Goal: Complete application form: Complete application form

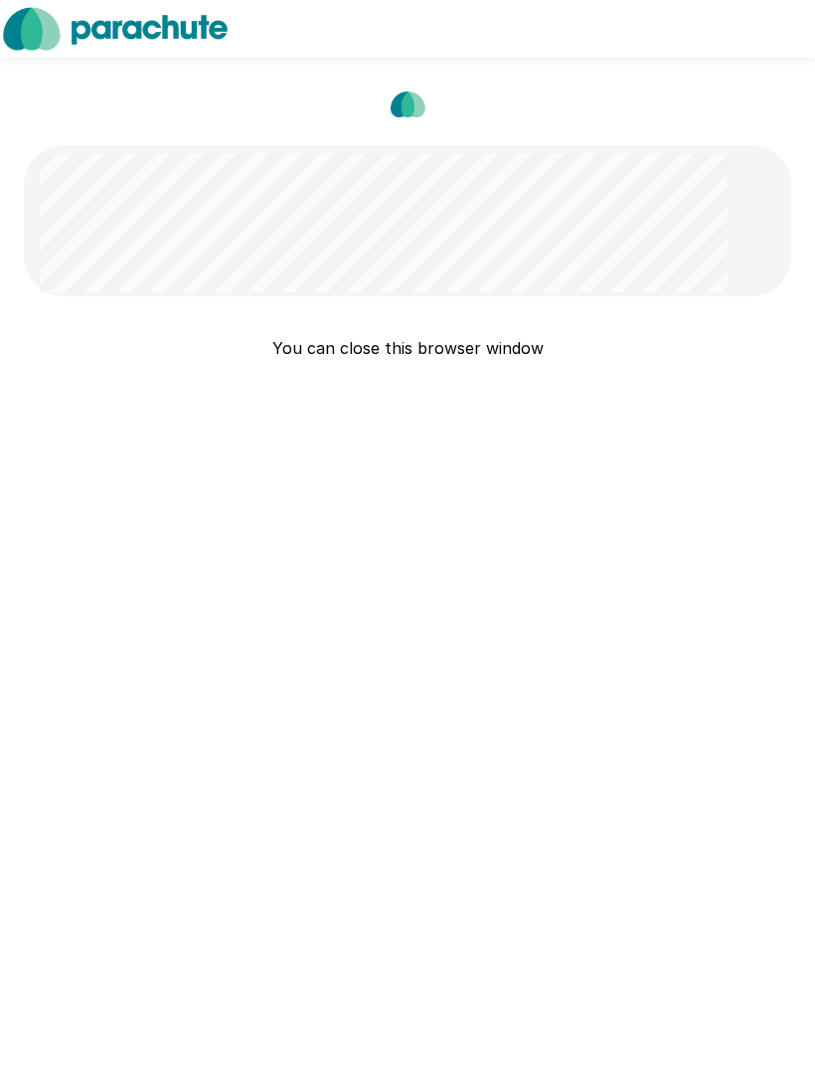
click at [508, 348] on p "You can close this browser window" at bounding box center [408, 348] width 768 height 24
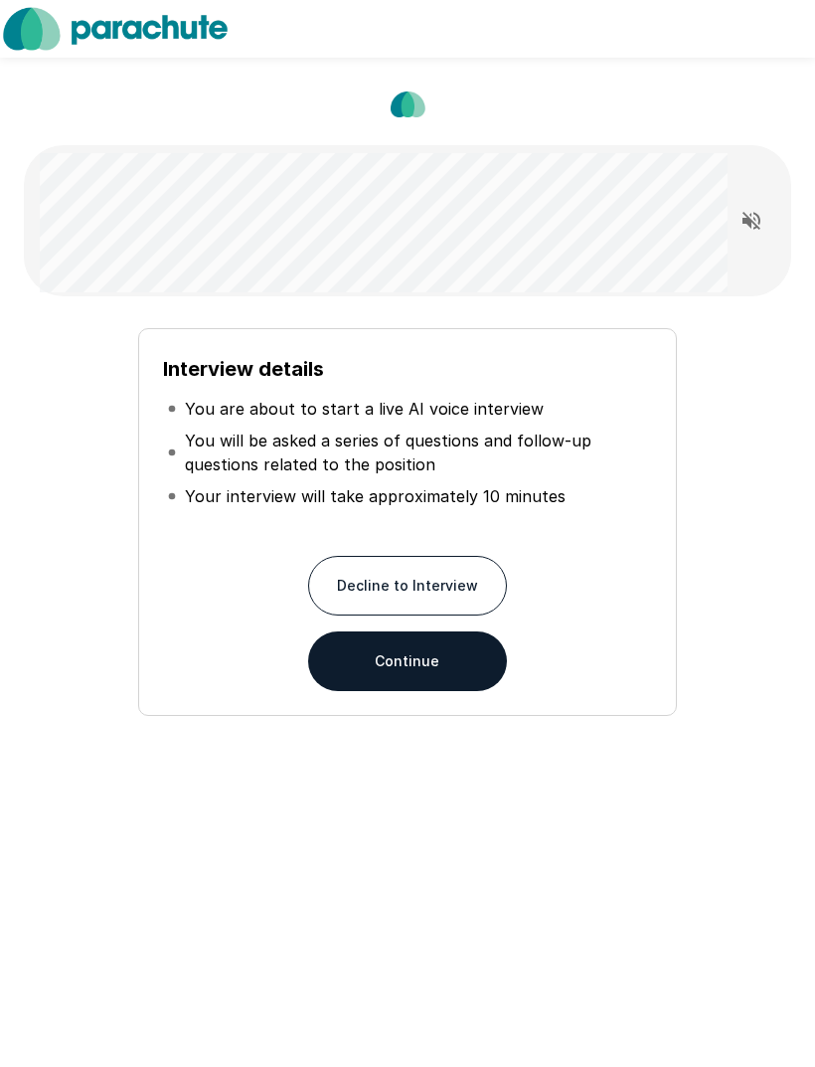
click at [418, 664] on button "Continue" at bounding box center [407, 661] width 199 height 60
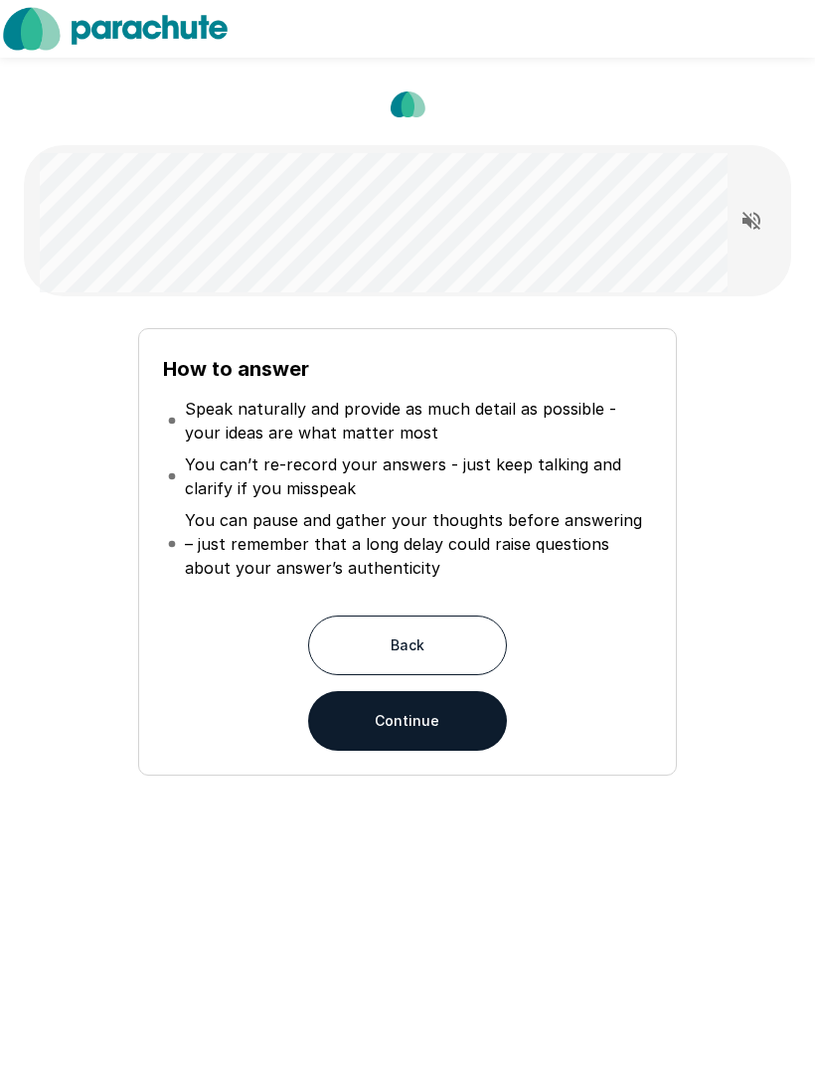
click at [440, 715] on button "Continue" at bounding box center [407, 721] width 199 height 60
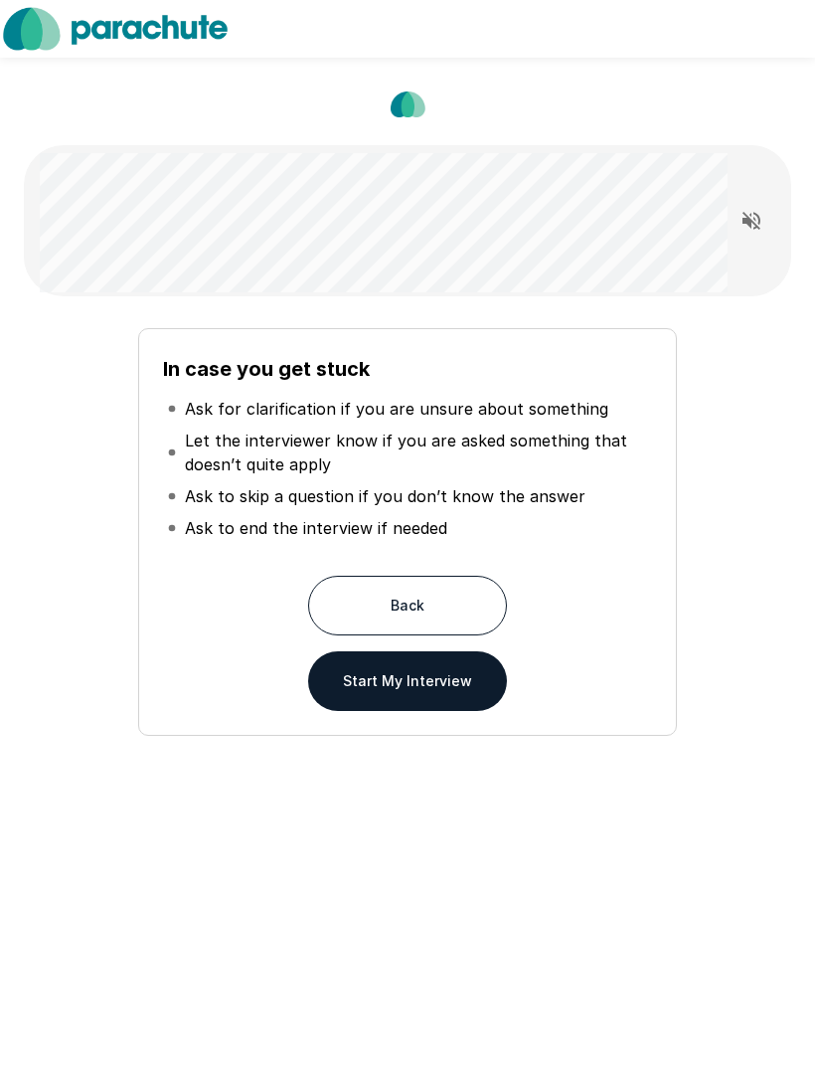
click at [441, 699] on button "Start My Interview" at bounding box center [407, 681] width 199 height 60
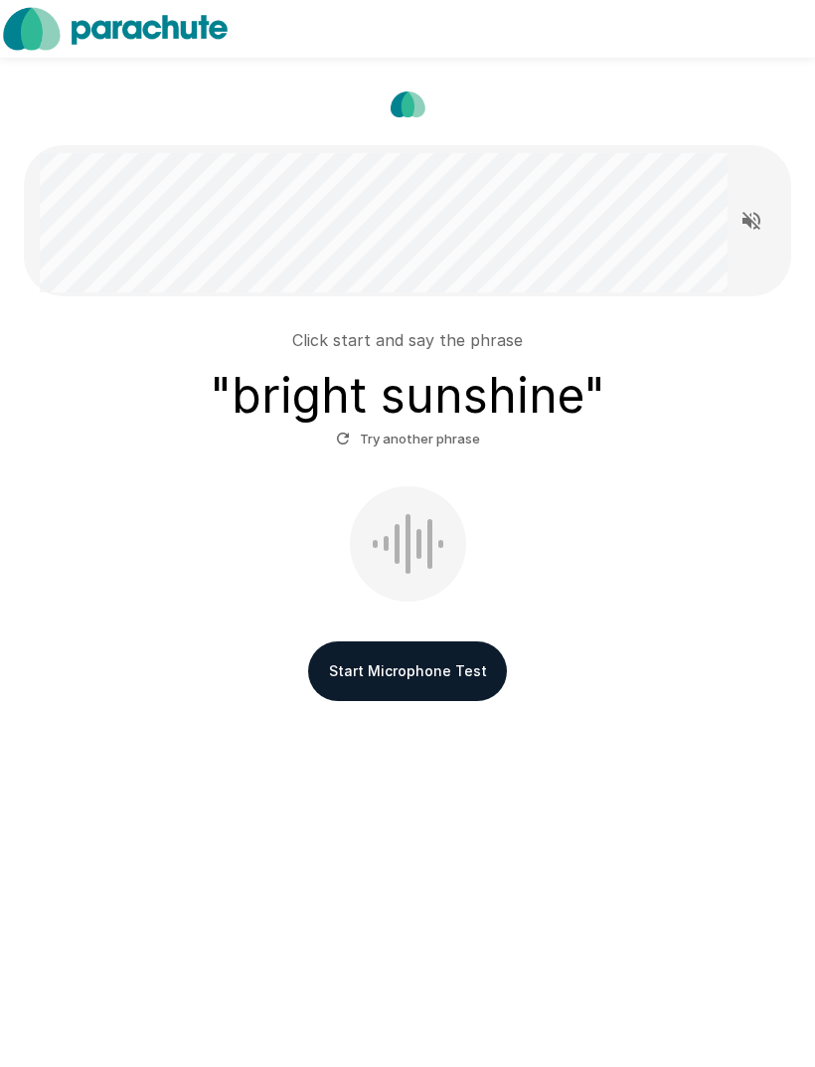
click at [432, 678] on button "Start Microphone Test" at bounding box center [407, 671] width 199 height 60
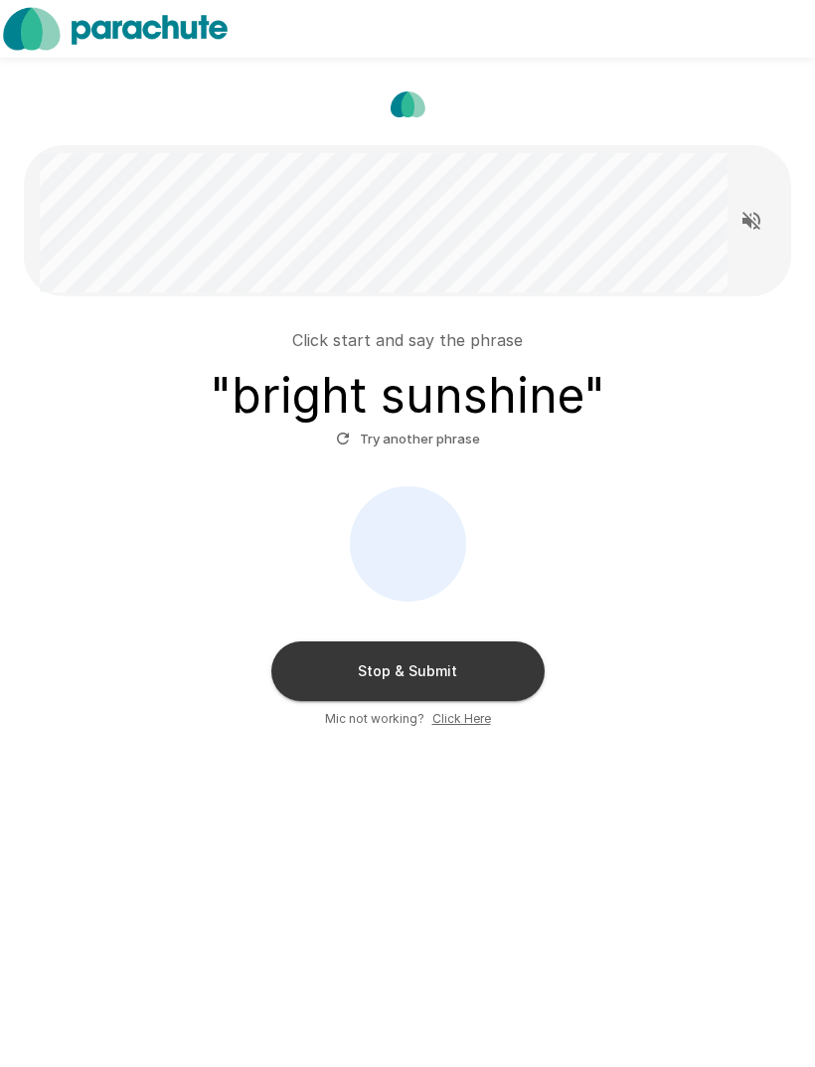
click at [497, 675] on button "Stop & Submit" at bounding box center [407, 671] width 273 height 60
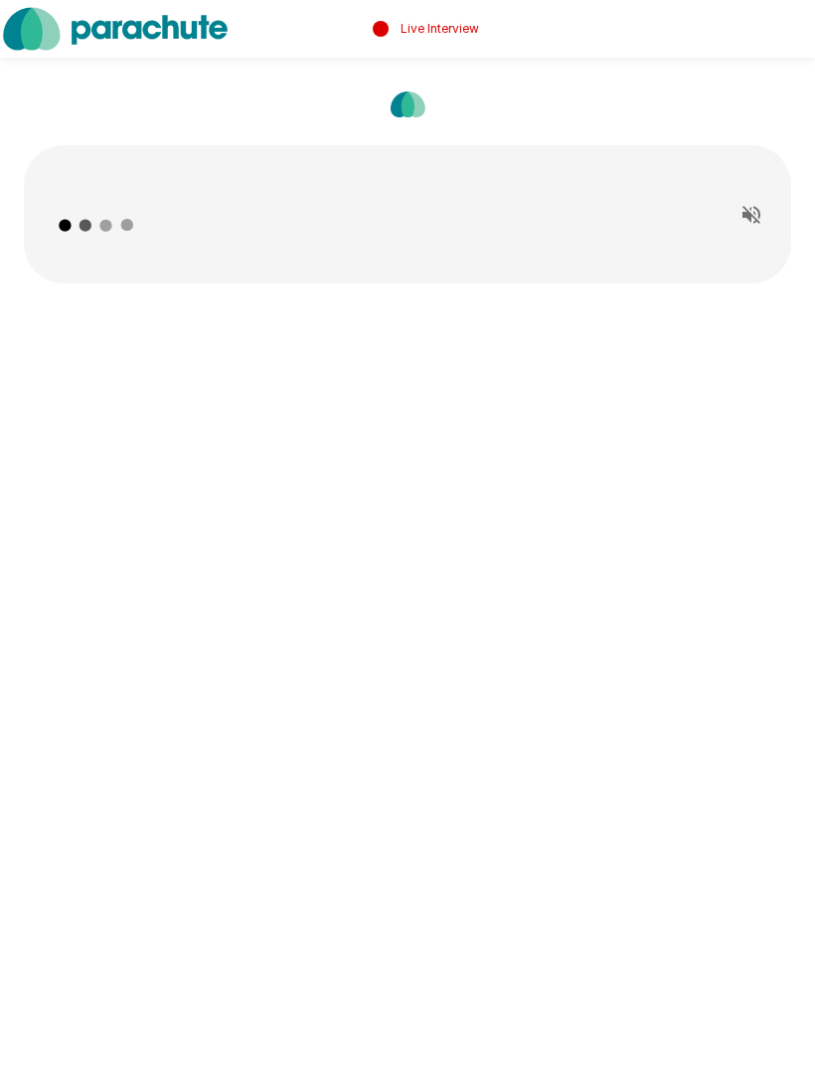
click at [753, 210] on icon "Read questions aloud" at bounding box center [752, 215] width 24 height 24
click at [764, 215] on button "Stop reading questions aloud" at bounding box center [752, 215] width 40 height 40
click at [759, 219] on icon "Read questions aloud" at bounding box center [752, 215] width 24 height 24
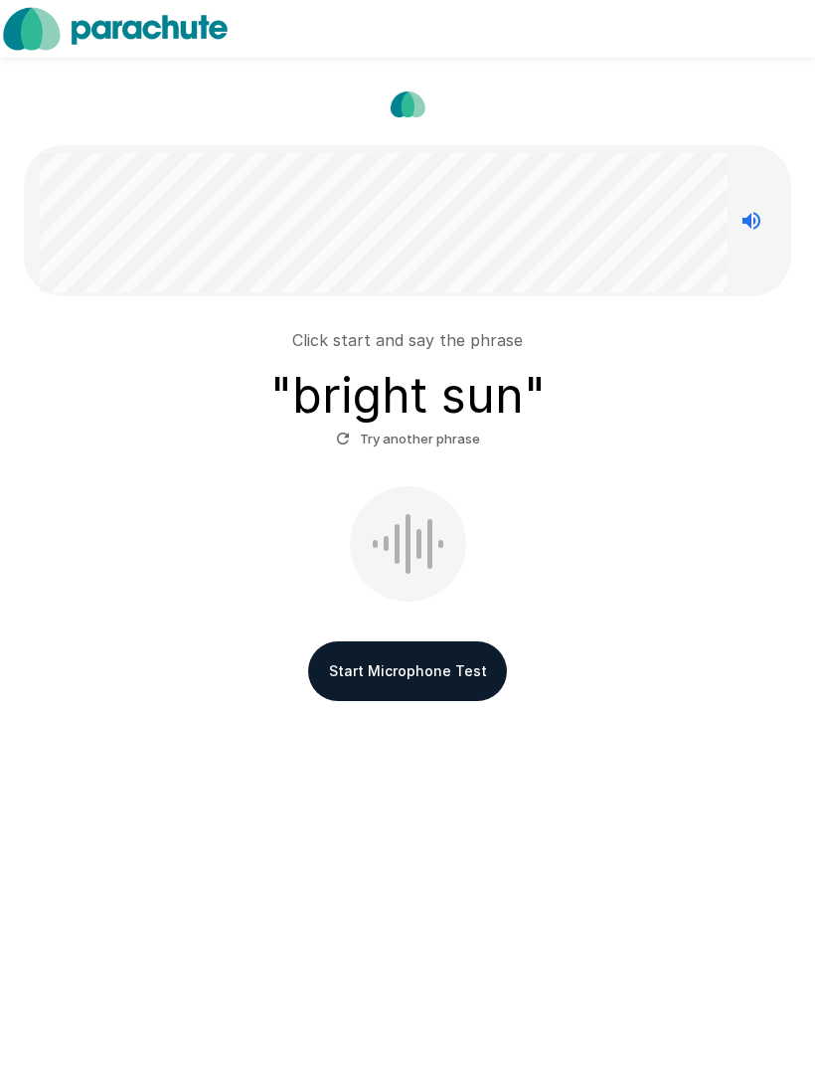
click at [446, 679] on button "Start Microphone Test" at bounding box center [407, 671] width 199 height 60
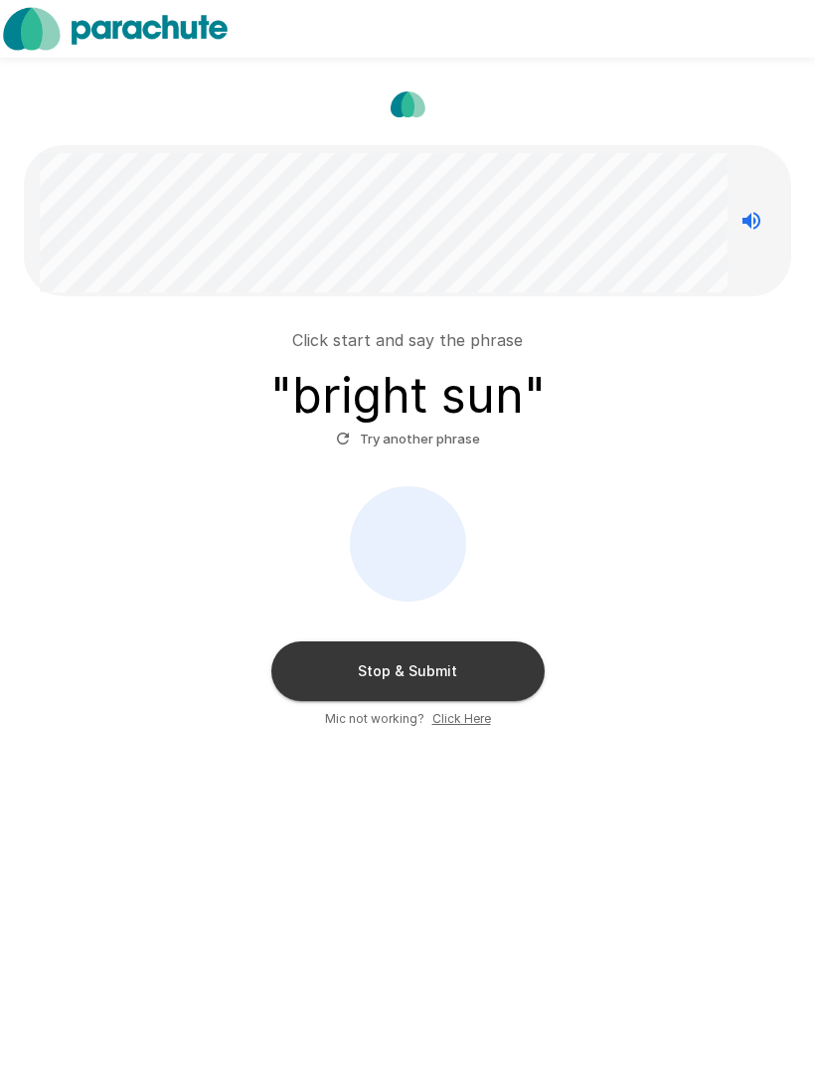
click at [478, 670] on button "Stop & Submit" at bounding box center [407, 671] width 273 height 60
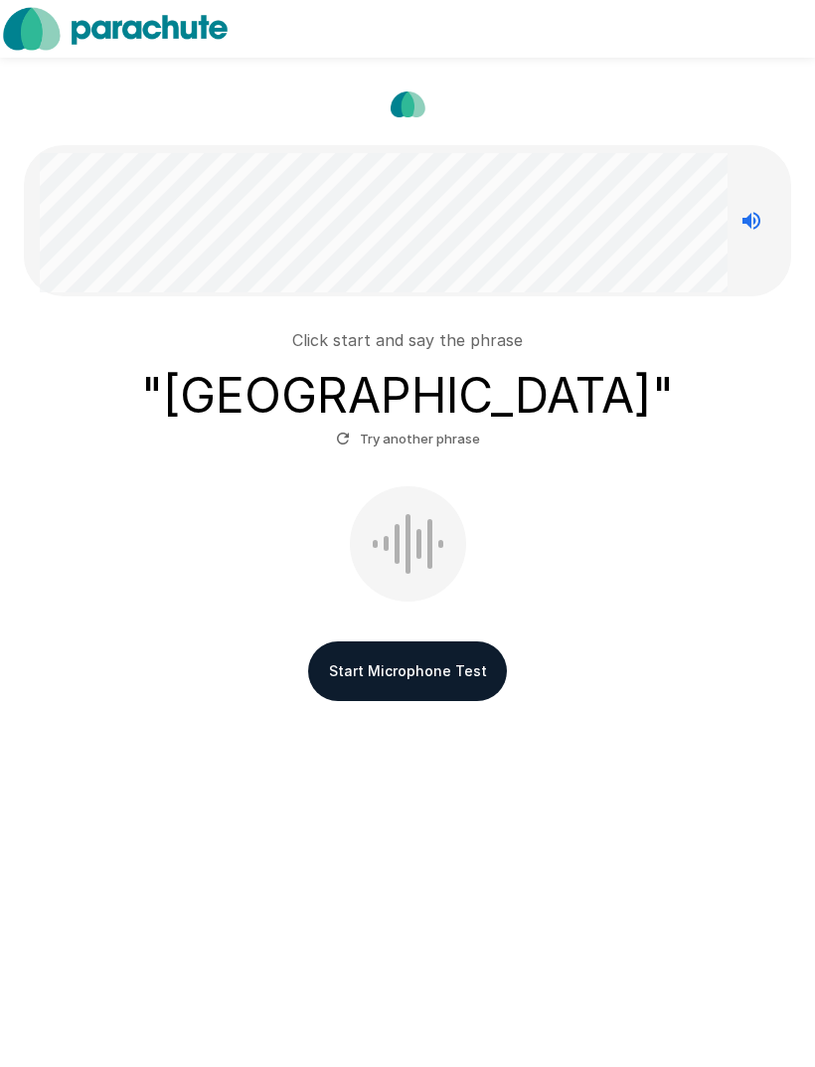
click at [443, 662] on button "Start Microphone Test" at bounding box center [407, 671] width 199 height 60
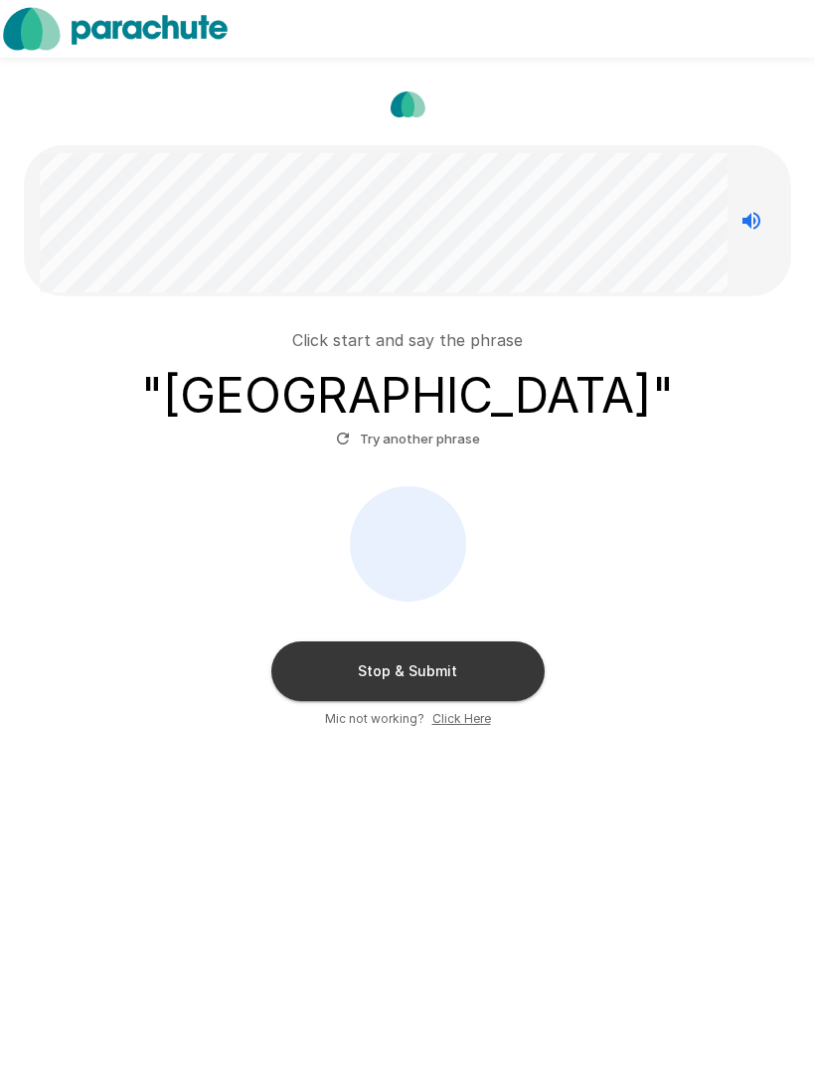
click at [493, 667] on button "Stop & Submit" at bounding box center [407, 671] width 273 height 60
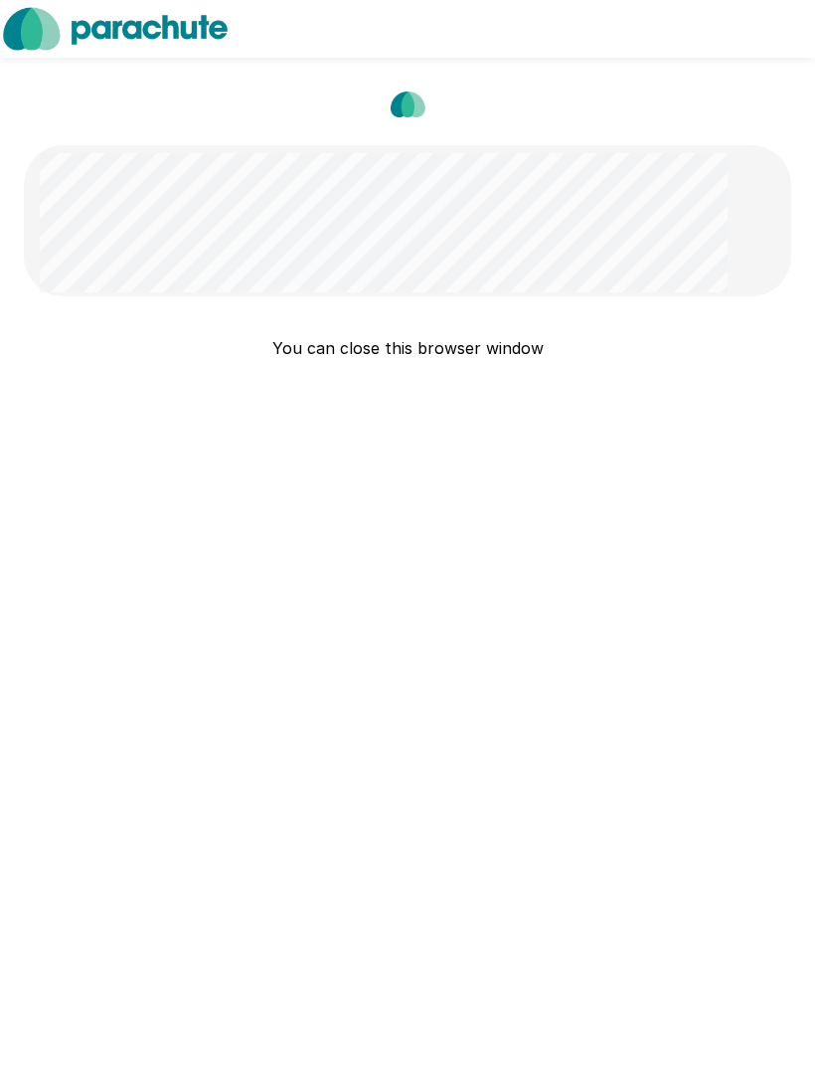
click at [461, 356] on p "You can close this browser window" at bounding box center [408, 348] width 768 height 24
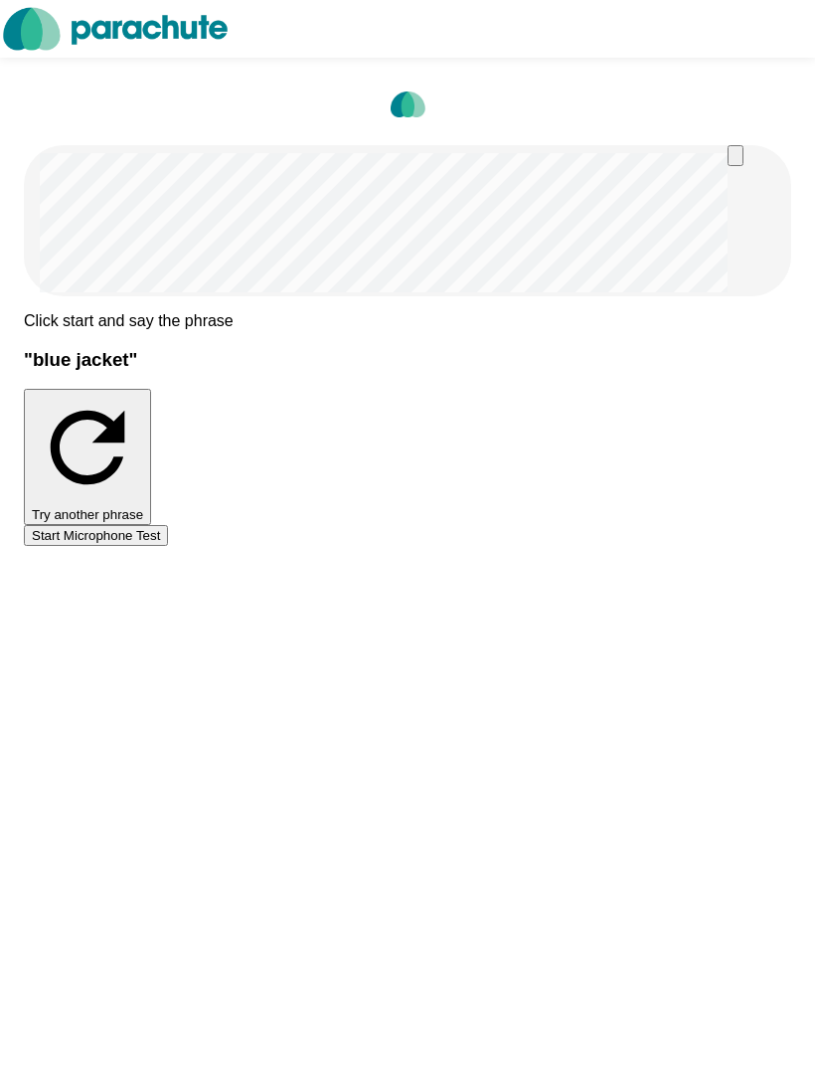
click at [168, 546] on button "Start Microphone Test" at bounding box center [96, 535] width 144 height 21
click at [124, 606] on button "Stop & Submit" at bounding box center [74, 595] width 100 height 21
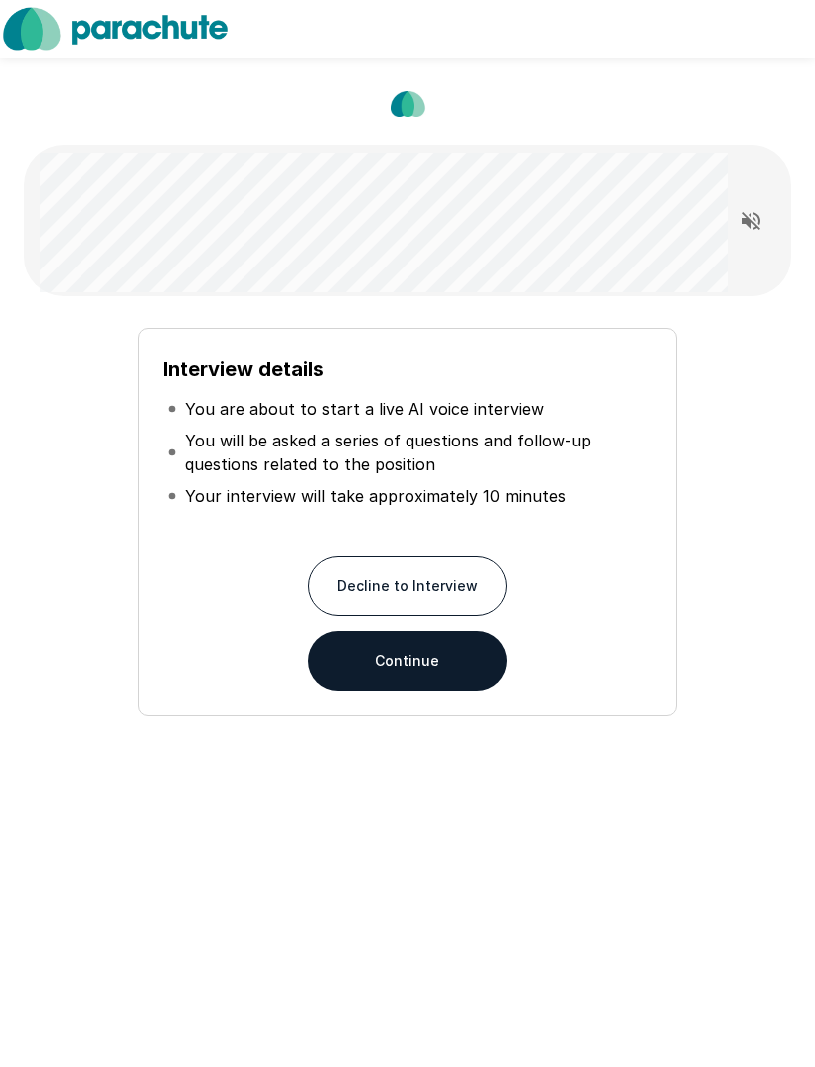
click at [469, 680] on button "Continue" at bounding box center [407, 661] width 199 height 60
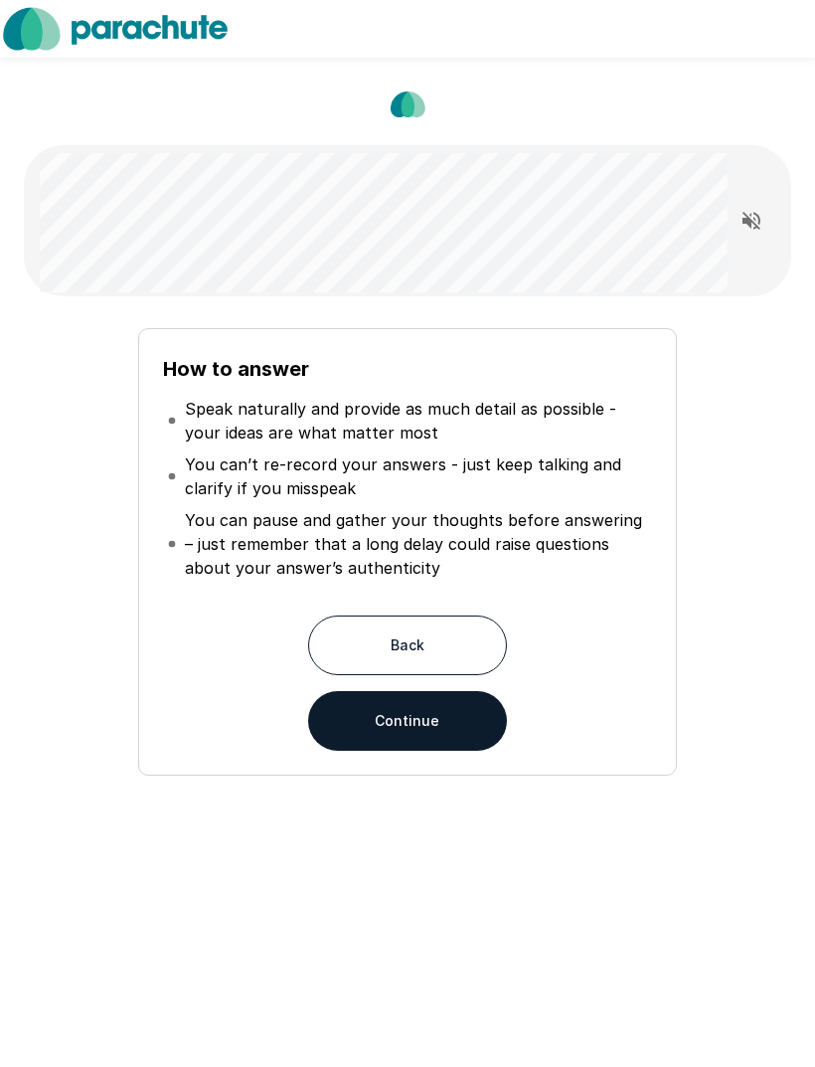
click at [767, 208] on button "Read questions aloud" at bounding box center [752, 221] width 40 height 40
click at [409, 731] on button "Continue" at bounding box center [407, 721] width 199 height 60
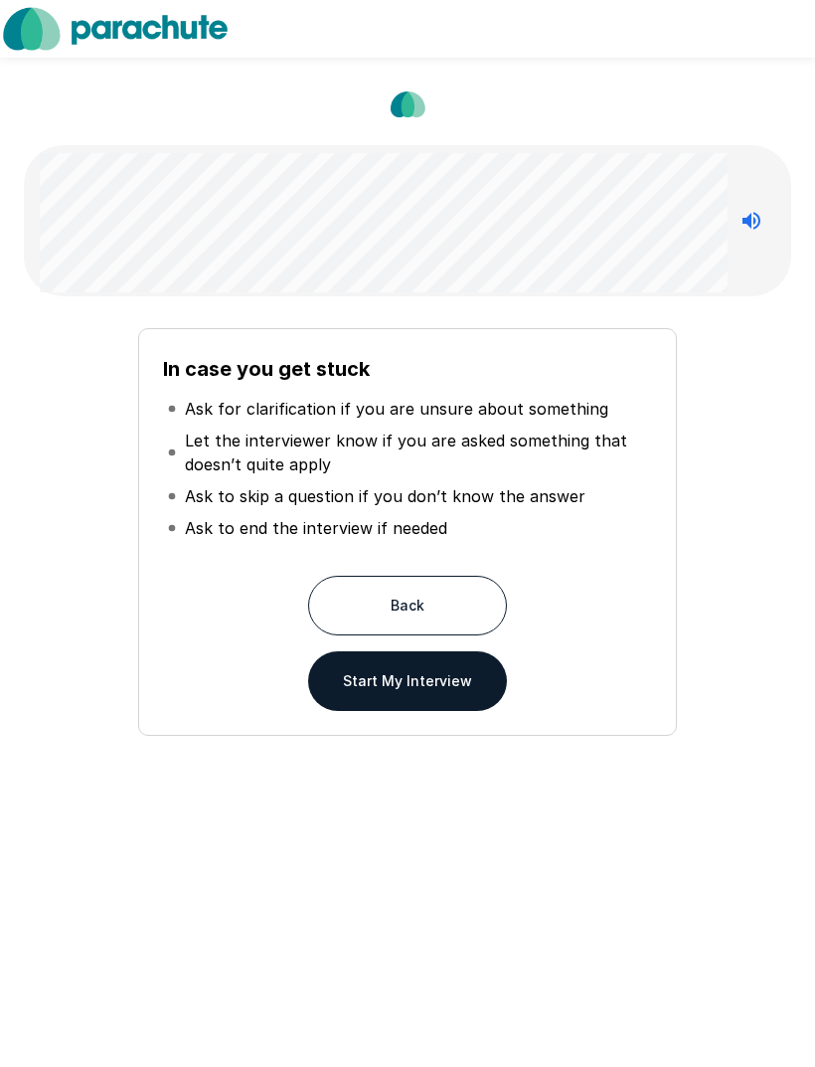
click at [451, 693] on button "Start My Interview" at bounding box center [407, 681] width 199 height 60
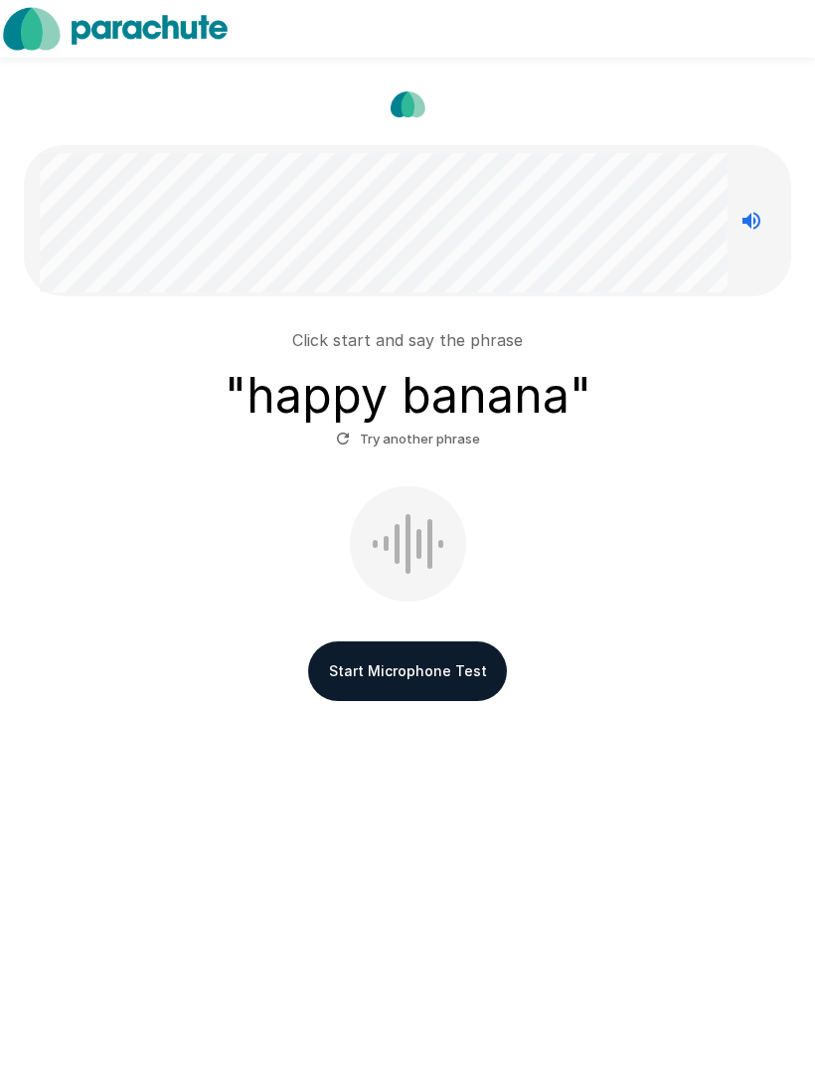
click at [421, 677] on button "Start Microphone Test" at bounding box center [407, 671] width 199 height 60
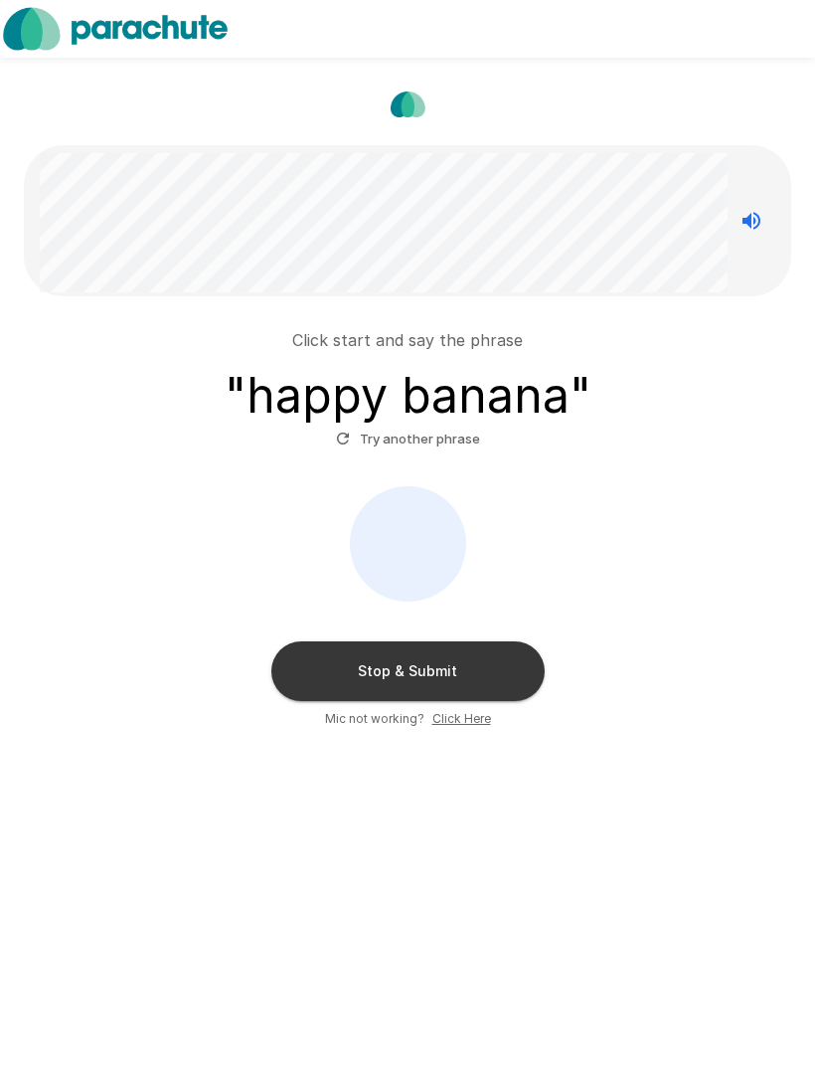
click at [457, 697] on button "Stop & Submit" at bounding box center [407, 671] width 273 height 60
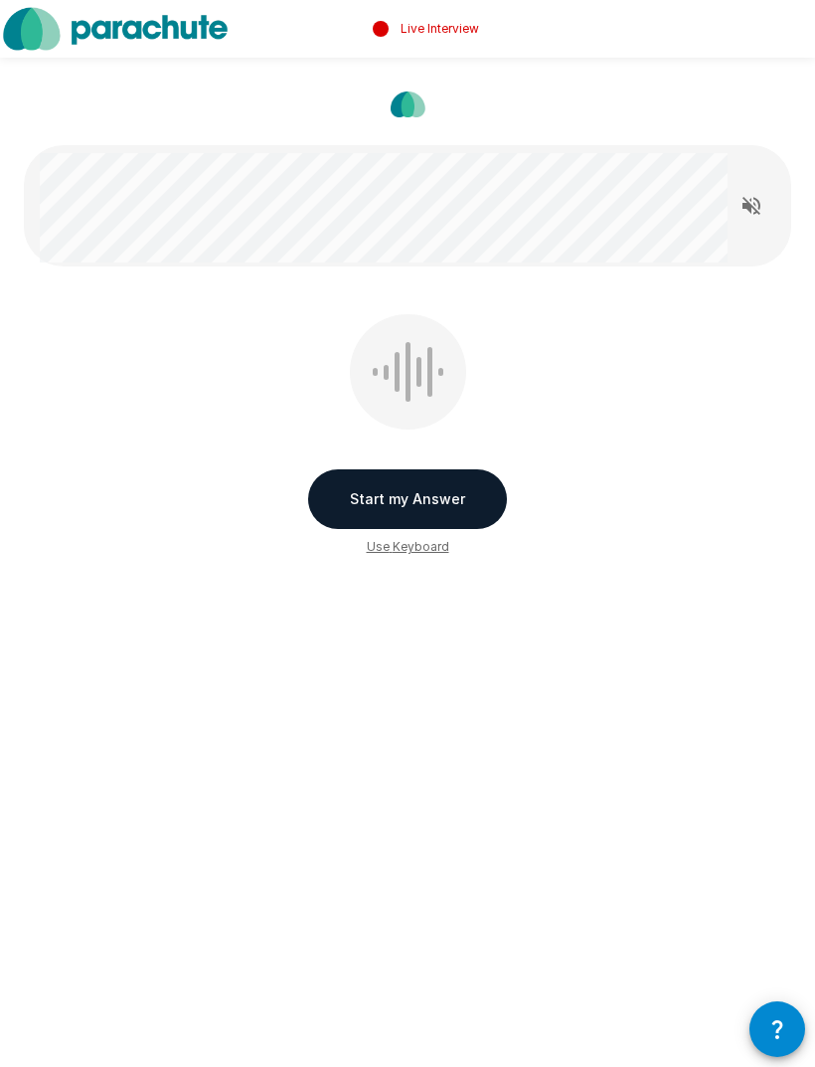
click at [452, 506] on button "Start my Answer" at bounding box center [407, 499] width 199 height 60
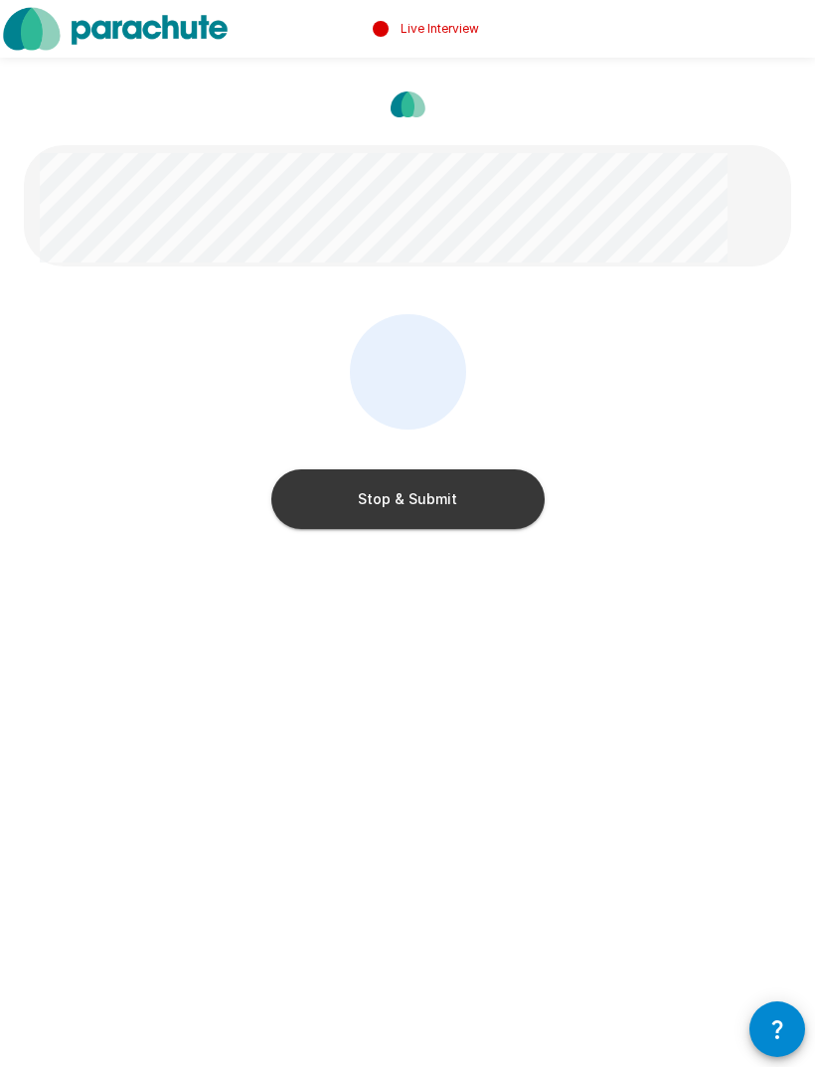
click at [335, 493] on button "Stop & Submit" at bounding box center [407, 499] width 273 height 60
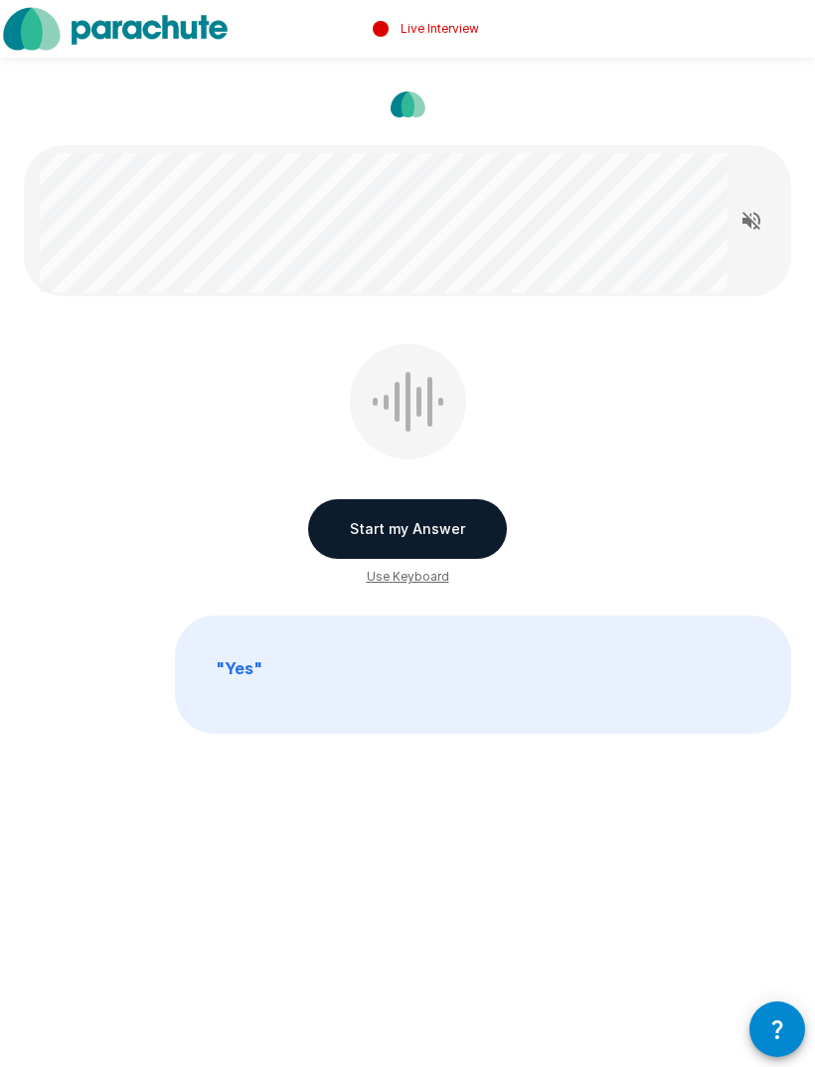
click at [435, 536] on button "Start my Answer" at bounding box center [407, 529] width 199 height 60
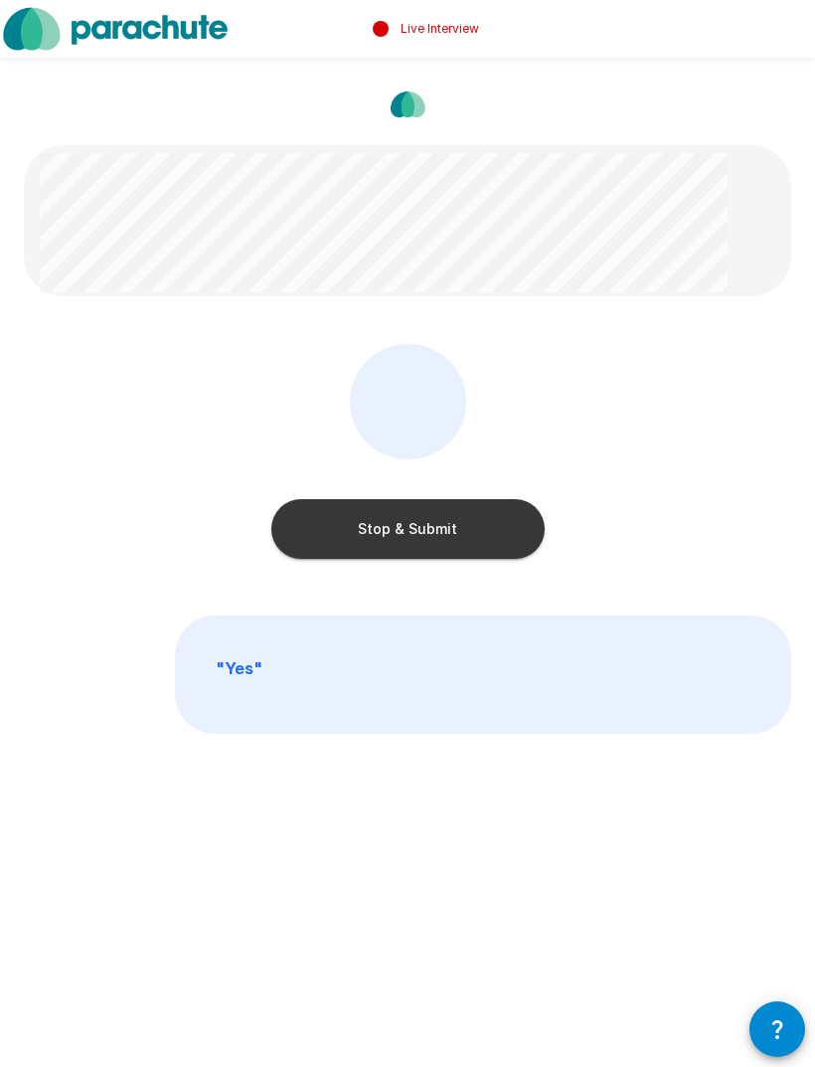
click at [429, 544] on button "Stop & Submit" at bounding box center [407, 529] width 273 height 60
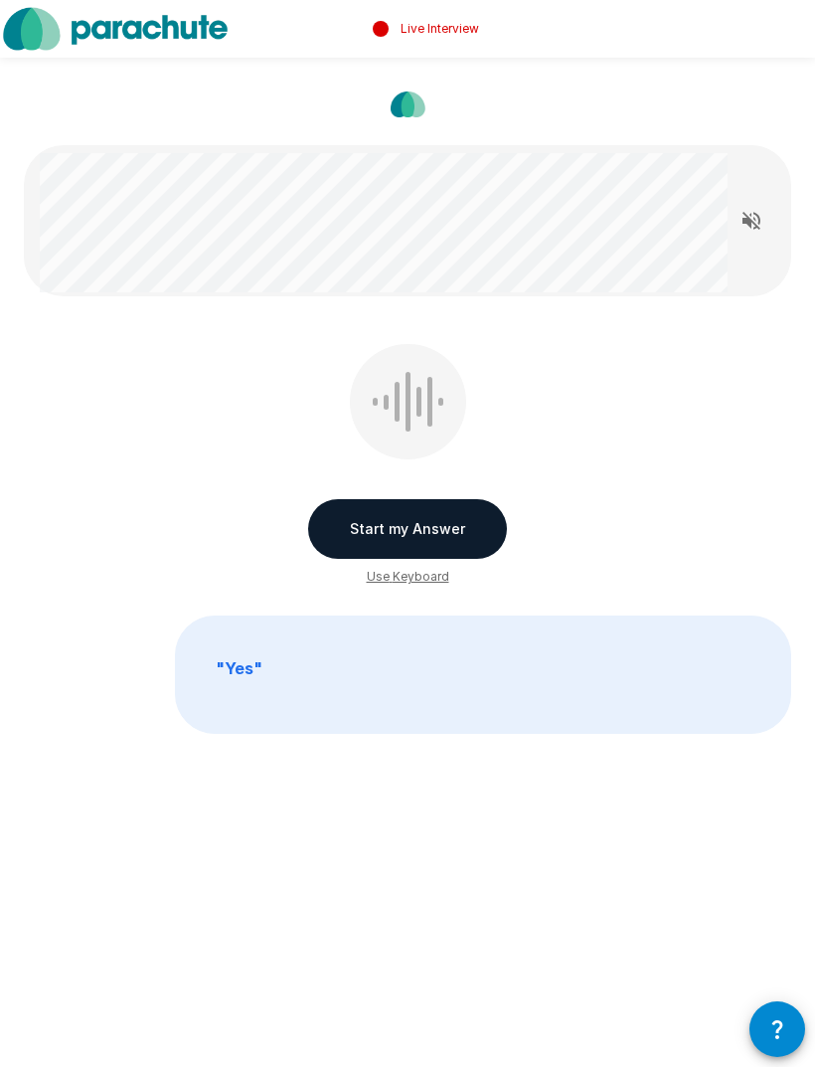
click at [439, 532] on button "Start my Answer" at bounding box center [407, 529] width 199 height 60
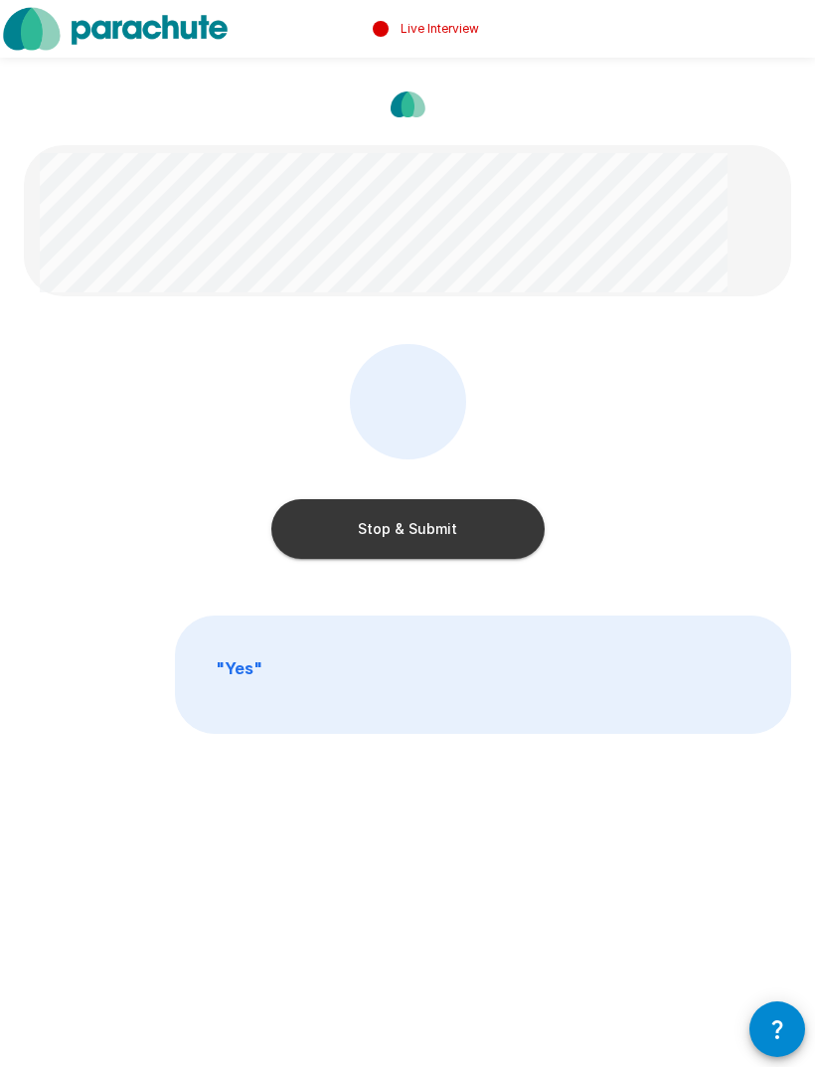
click at [459, 532] on button "Stop & Submit" at bounding box center [407, 529] width 273 height 60
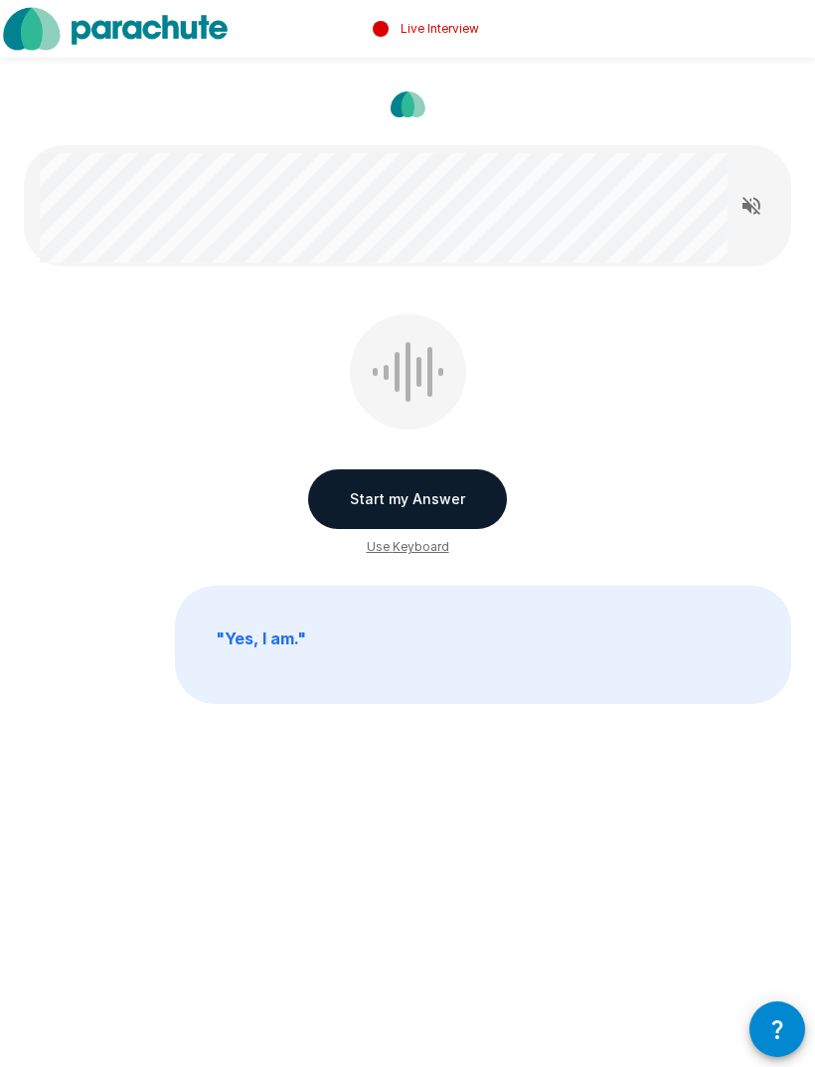
click at [443, 503] on button "Start my Answer" at bounding box center [407, 499] width 199 height 60
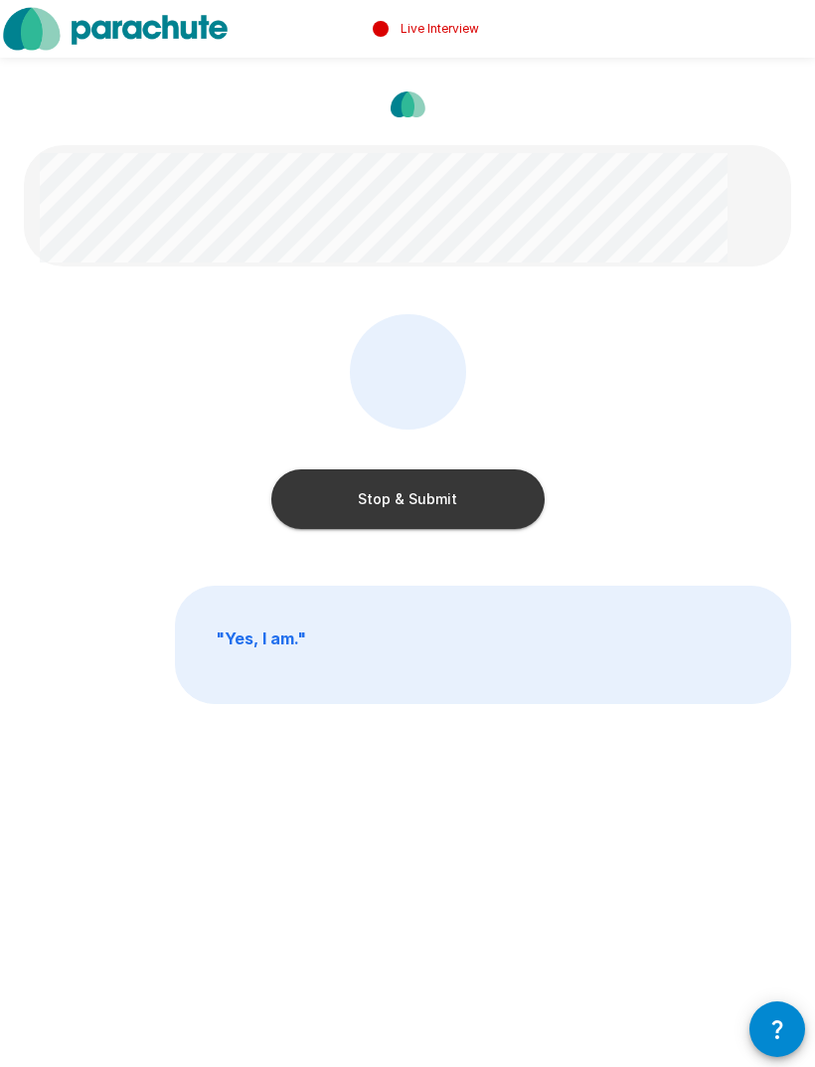
click at [467, 503] on button "Stop & Submit" at bounding box center [407, 499] width 273 height 60
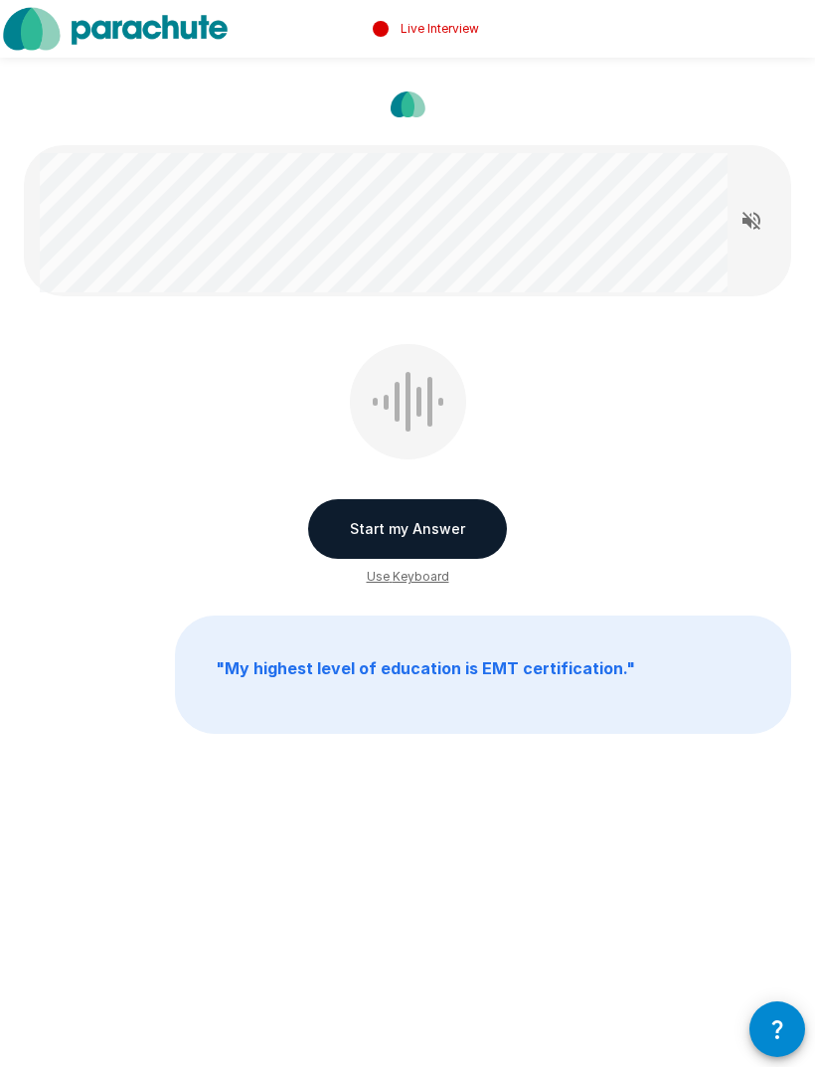
click at [451, 532] on button "Start my Answer" at bounding box center [407, 529] width 199 height 60
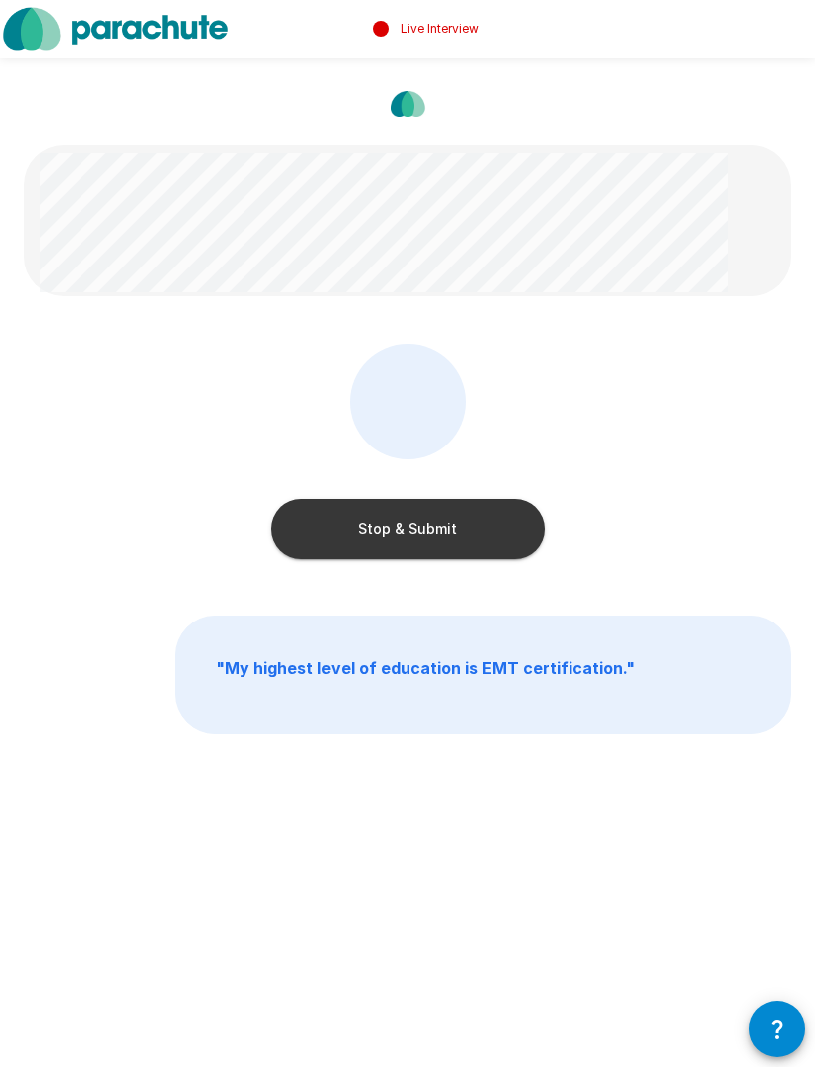
click at [481, 528] on button "Stop & Submit" at bounding box center [407, 529] width 273 height 60
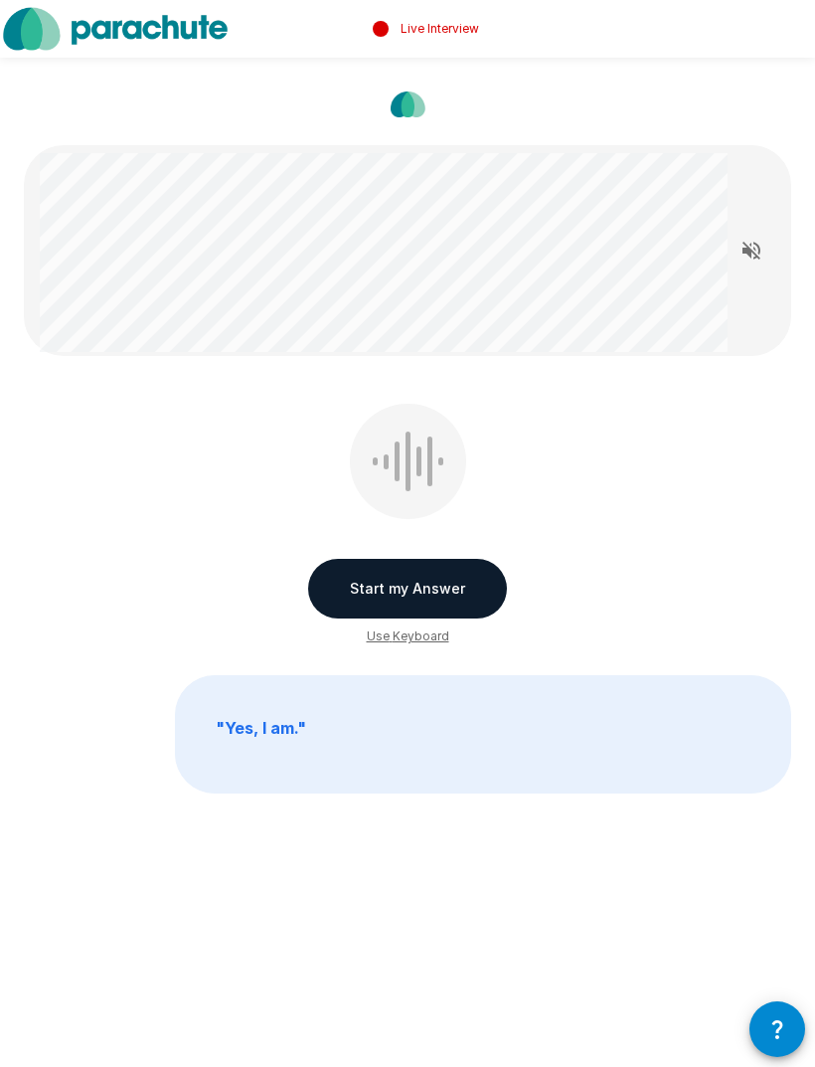
click at [442, 592] on button "Start my Answer" at bounding box center [407, 589] width 199 height 60
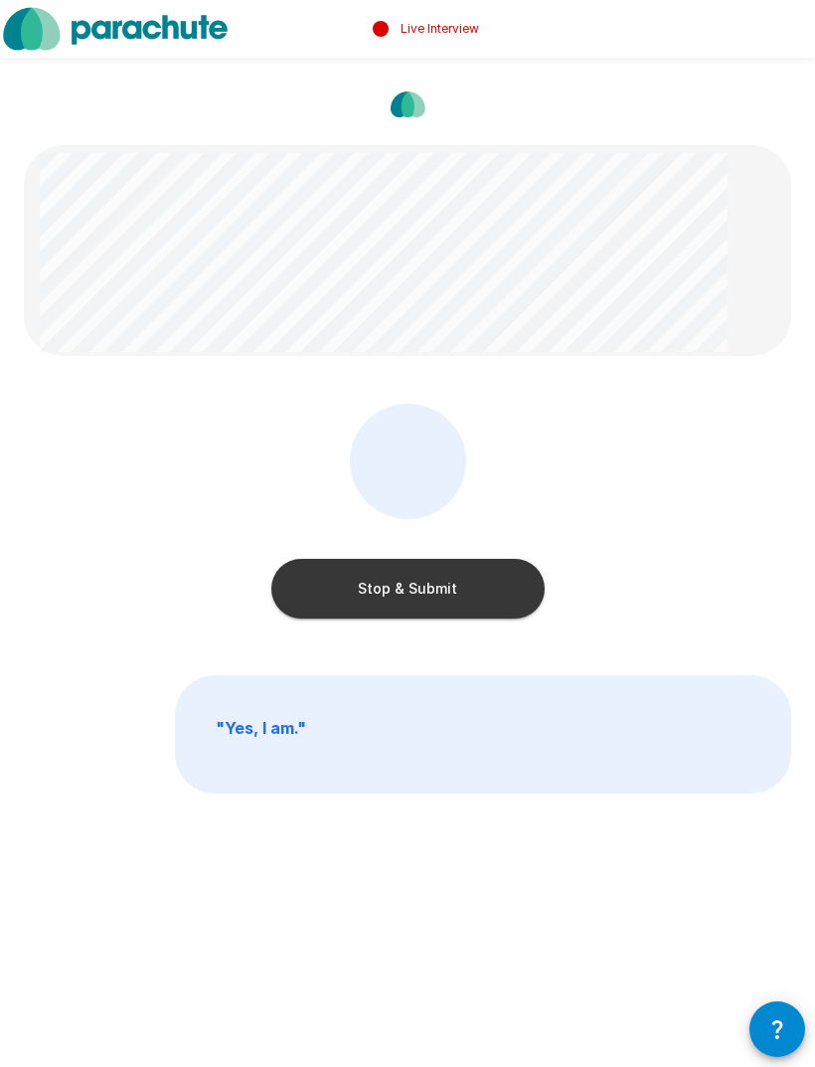
click at [473, 592] on button "Stop & Submit" at bounding box center [407, 589] width 273 height 60
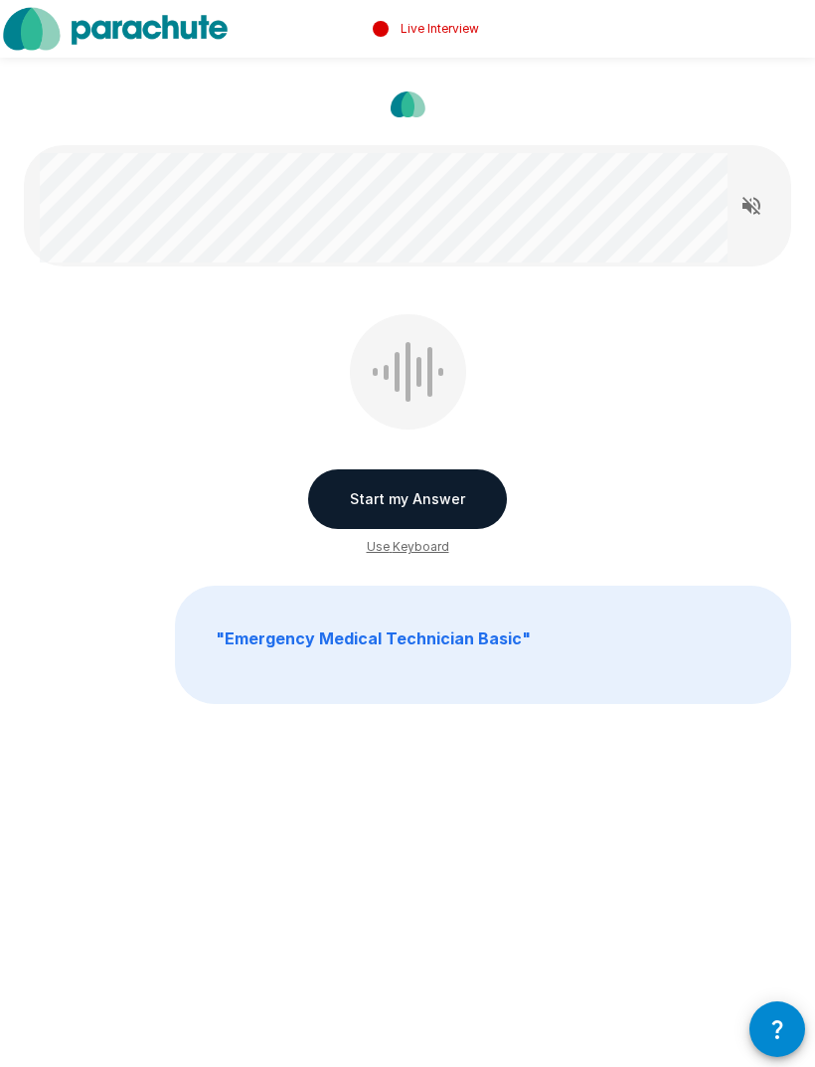
click at [450, 505] on button "Start my Answer" at bounding box center [407, 499] width 199 height 60
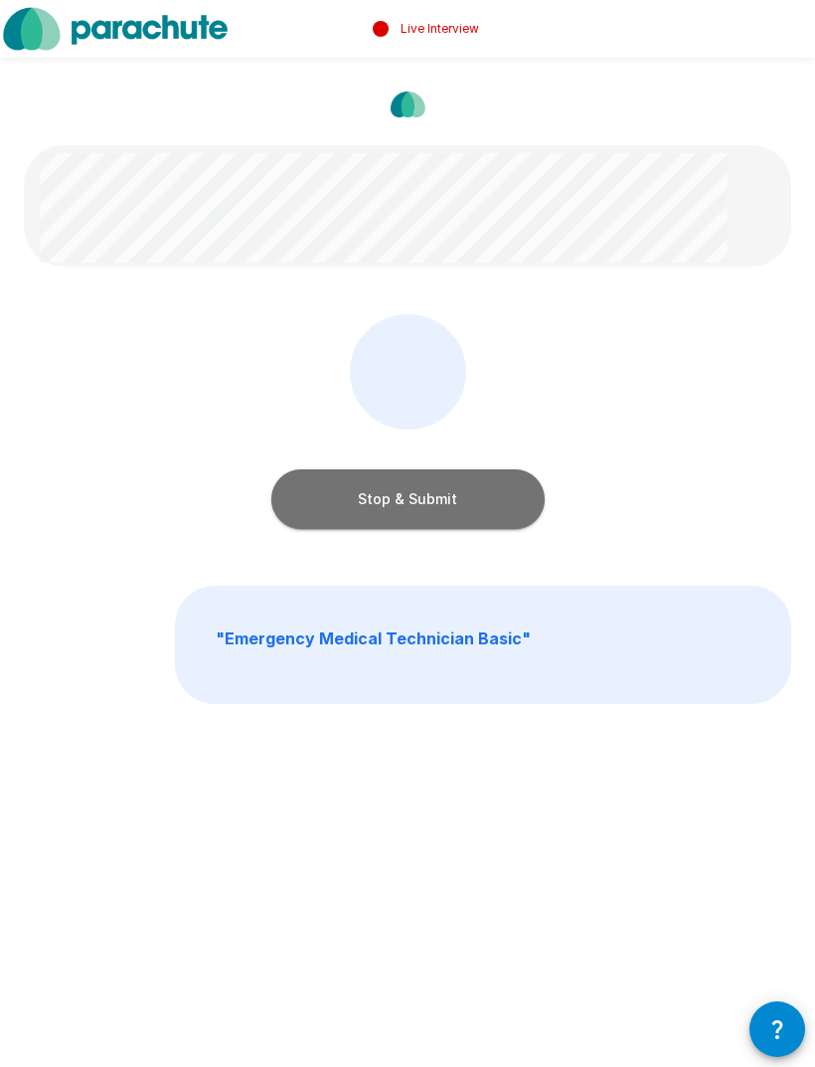
click at [469, 500] on button "Stop & Submit" at bounding box center [407, 499] width 273 height 60
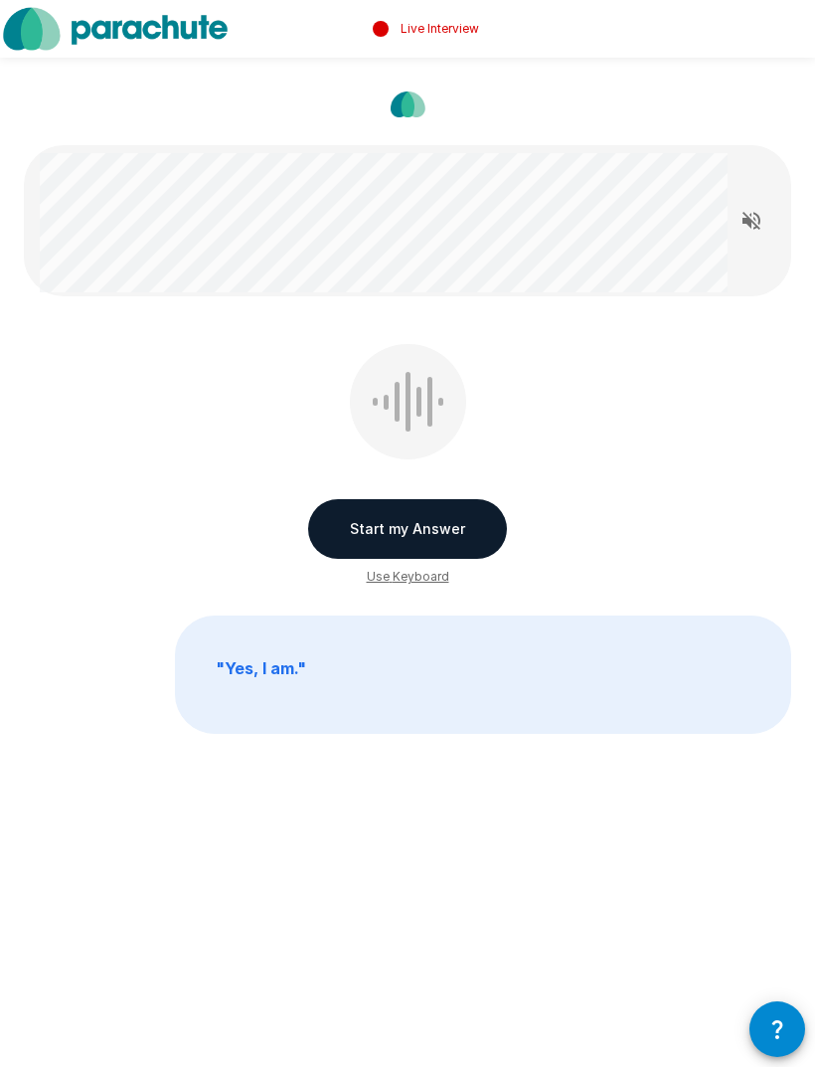
click at [426, 532] on button "Start my Answer" at bounding box center [407, 529] width 199 height 60
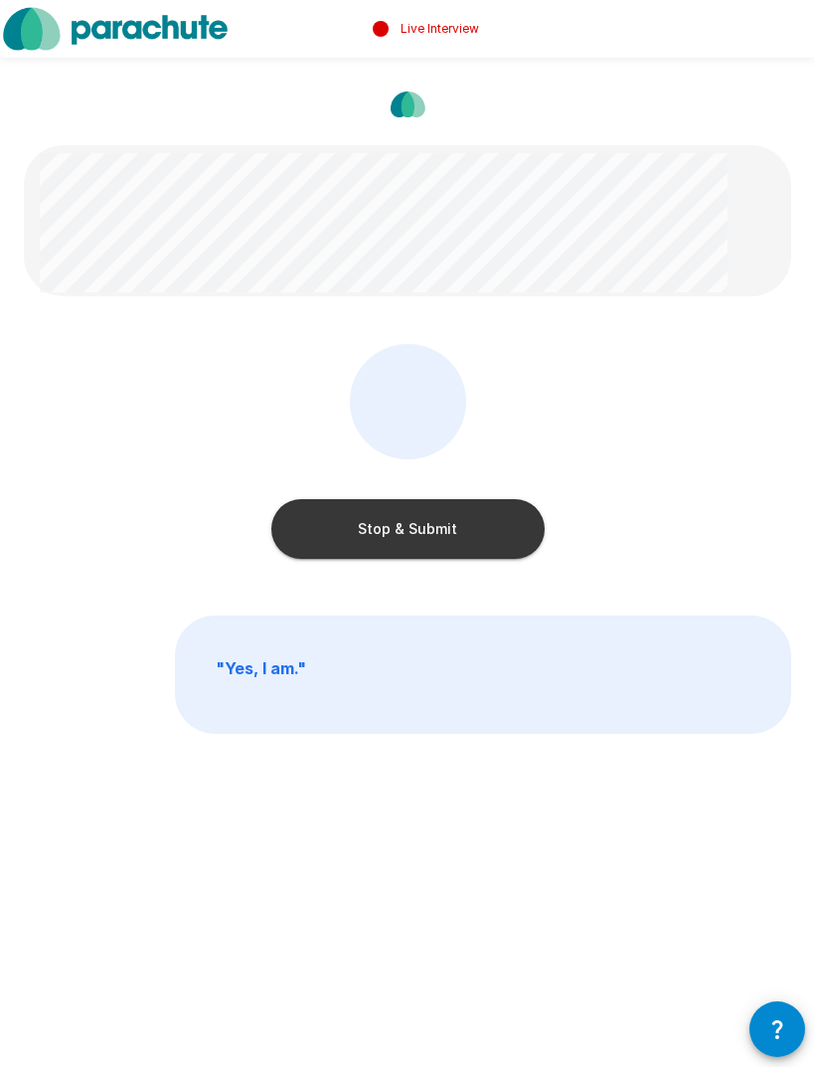
click at [438, 532] on button "Stop & Submit" at bounding box center [407, 529] width 273 height 60
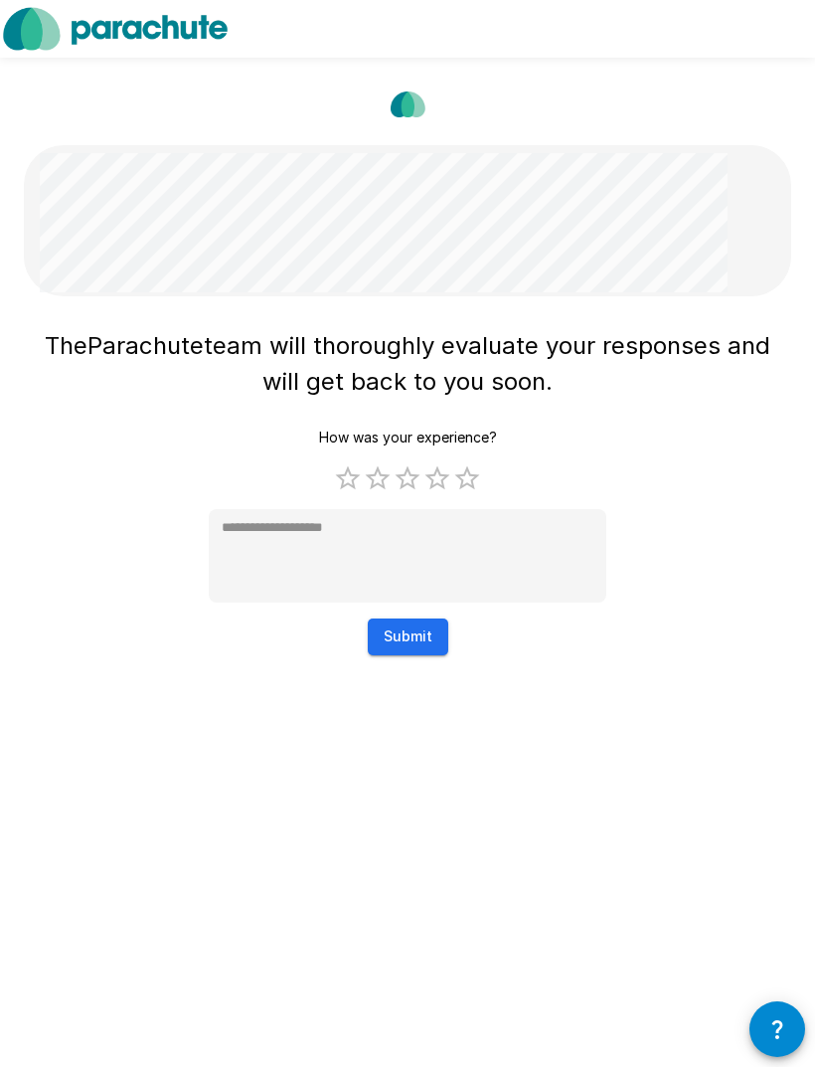
type textarea "*"
